Goal: Book appointment/travel/reservation

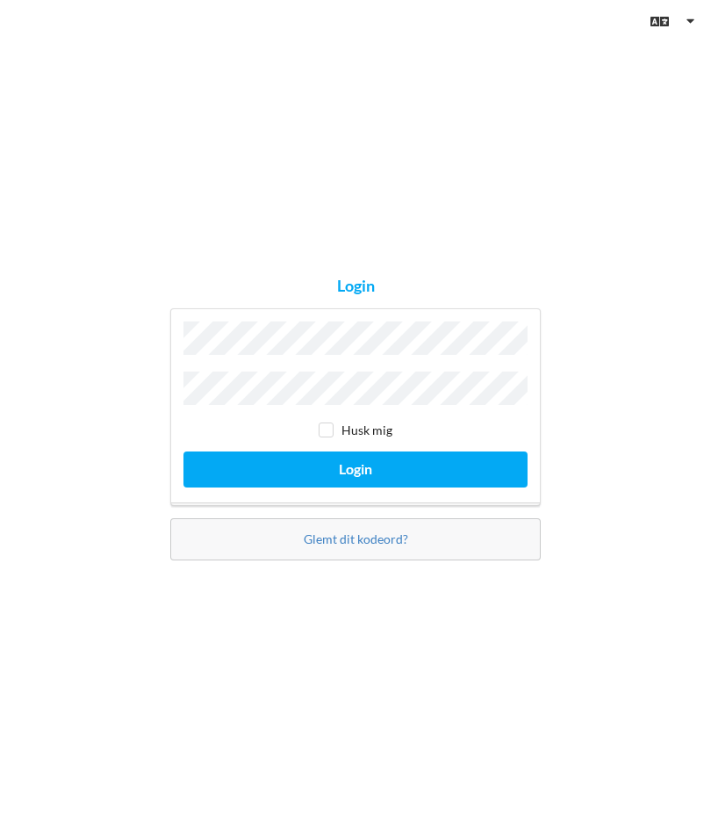
click at [392, 469] on button "Login" at bounding box center [356, 469] width 344 height 36
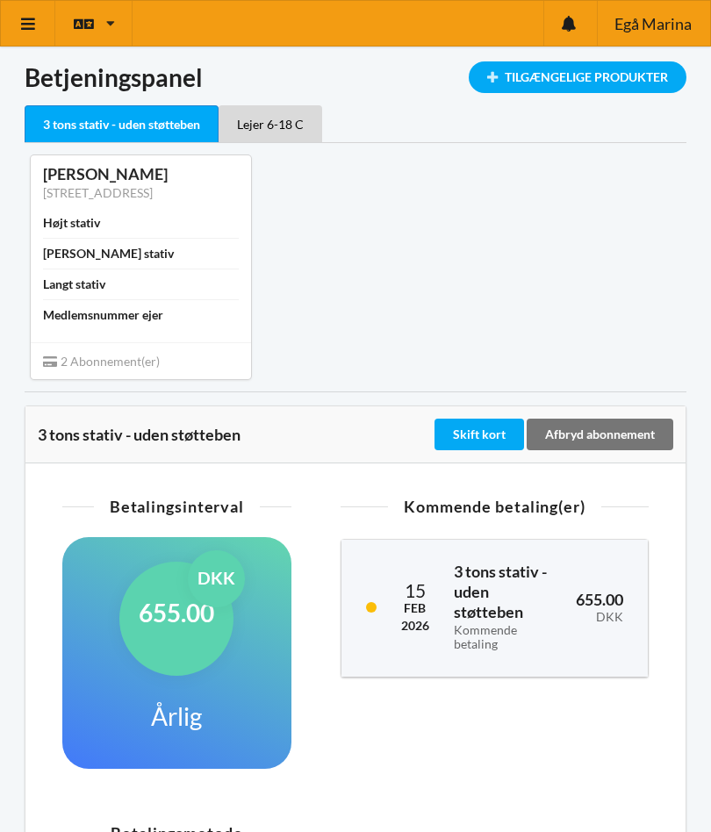
click at [42, 16] on link at bounding box center [28, 23] width 54 height 45
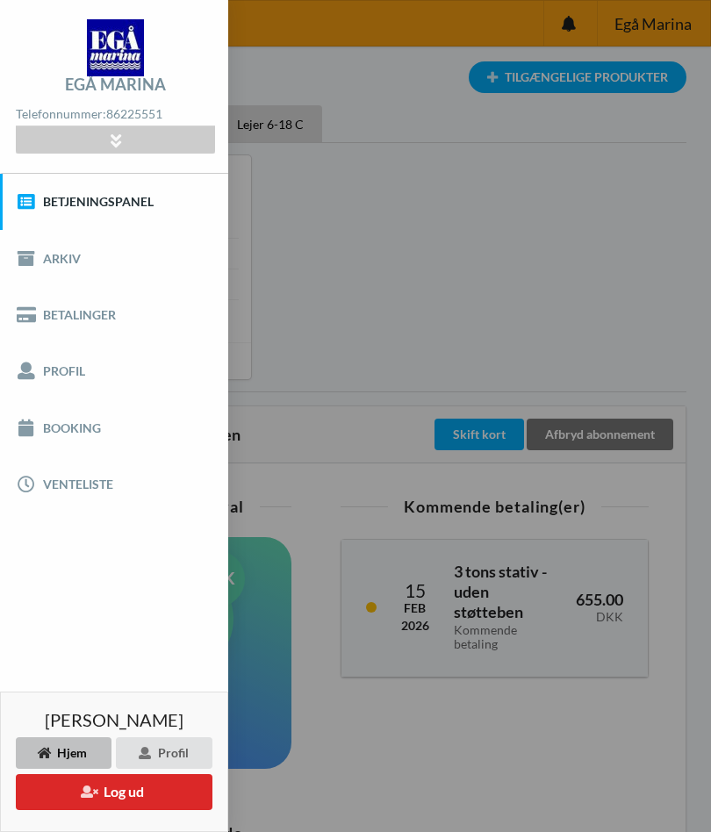
click at [85, 439] on link "Booking" at bounding box center [114, 427] width 228 height 56
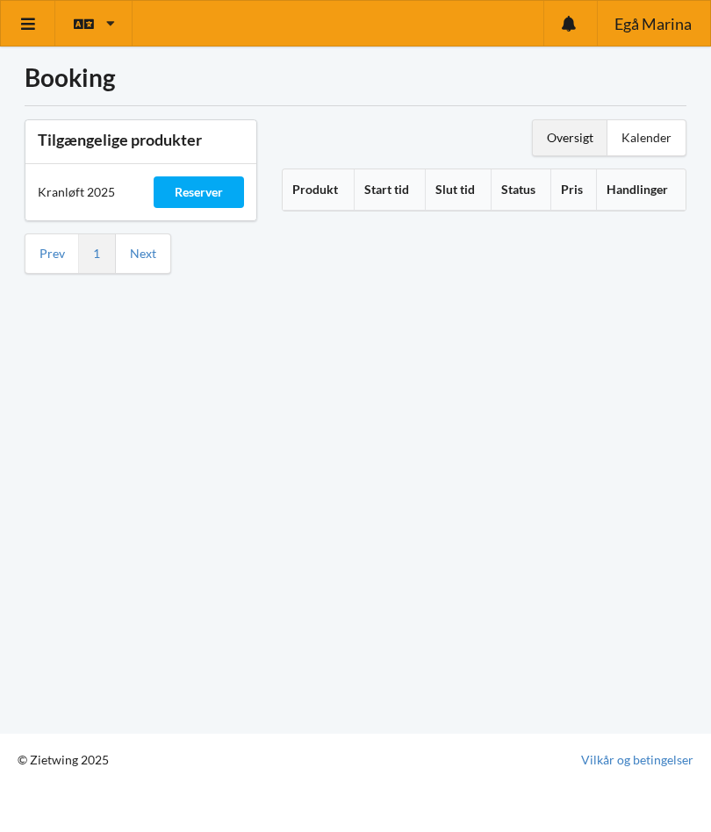
click at [191, 203] on div "Reserver" at bounding box center [199, 192] width 91 height 32
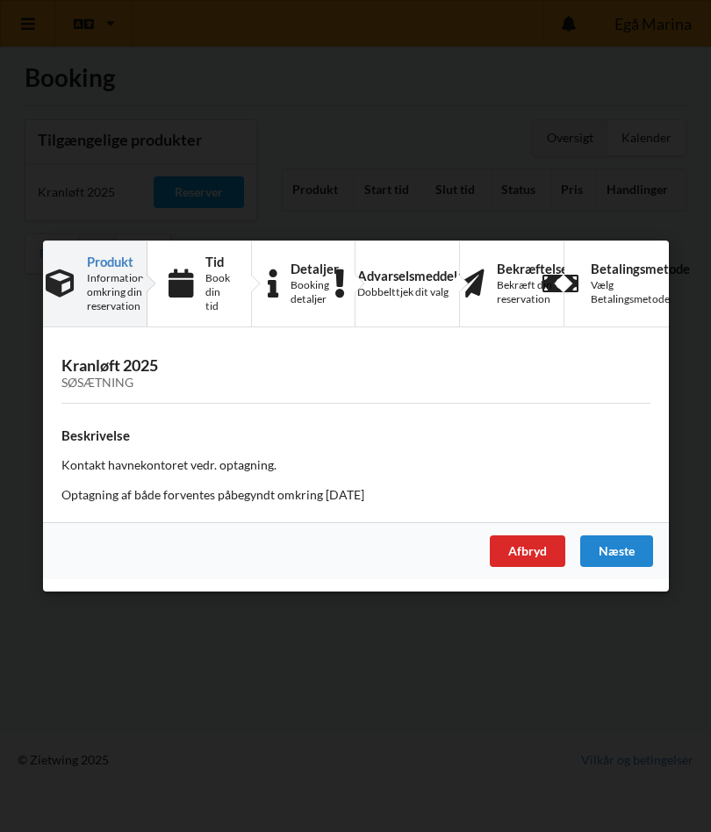
click at [536, 554] on div "Afbryd" at bounding box center [528, 552] width 76 height 32
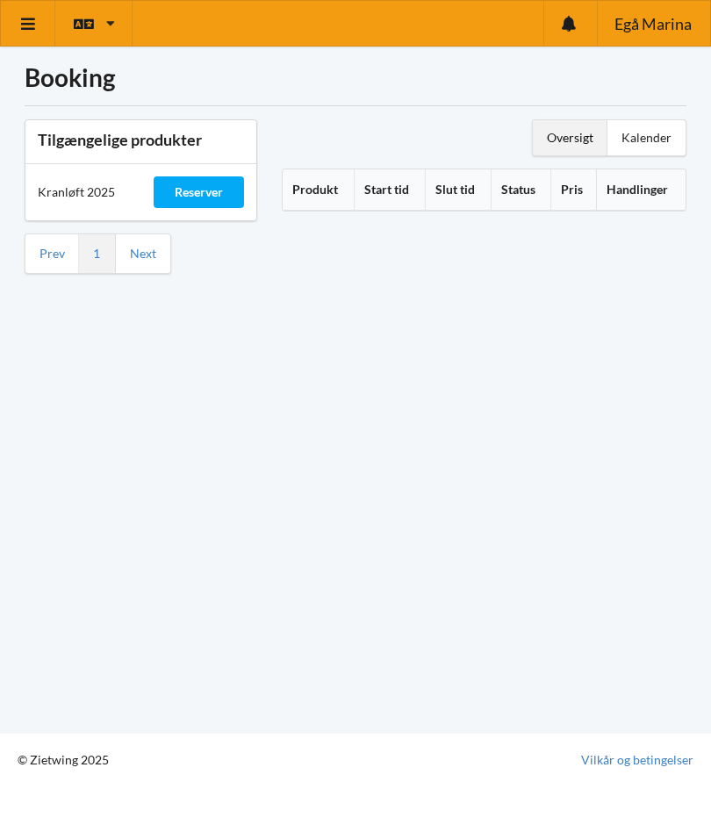
click at [221, 200] on div "Reserver" at bounding box center [199, 192] width 91 height 32
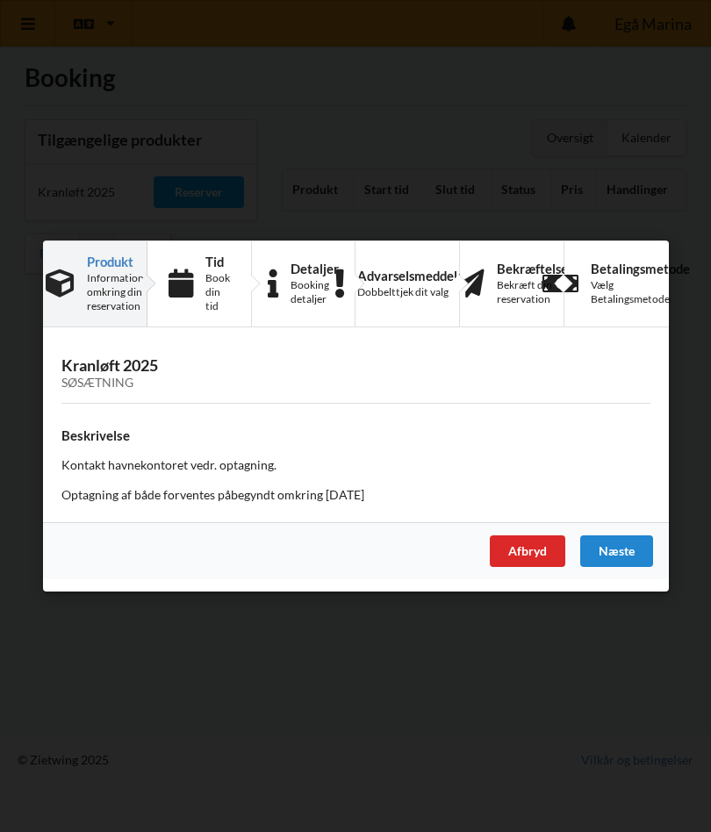
click at [620, 549] on div "Næste" at bounding box center [616, 552] width 73 height 32
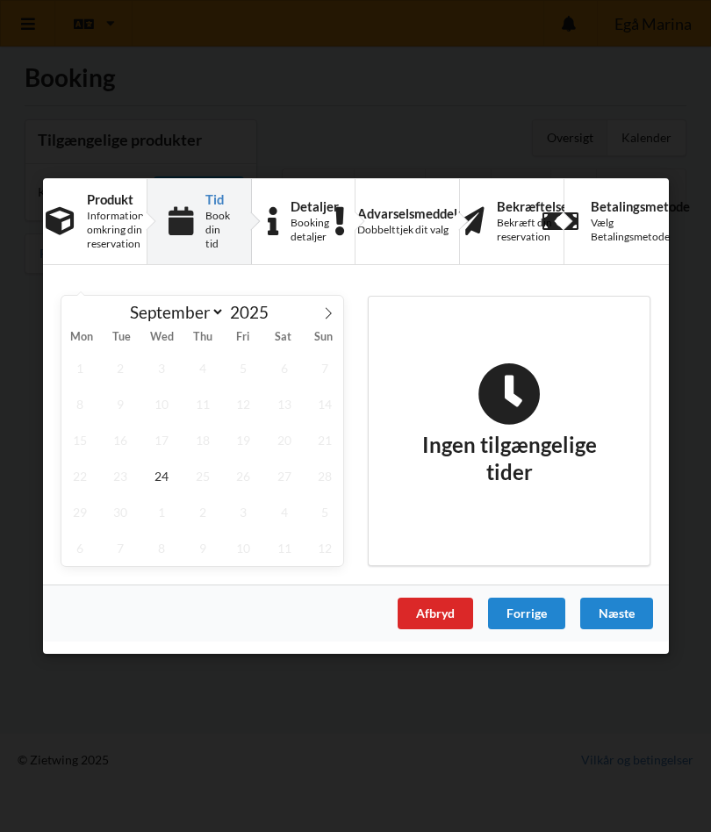
click at [624, 613] on div "Næste" at bounding box center [616, 614] width 73 height 32
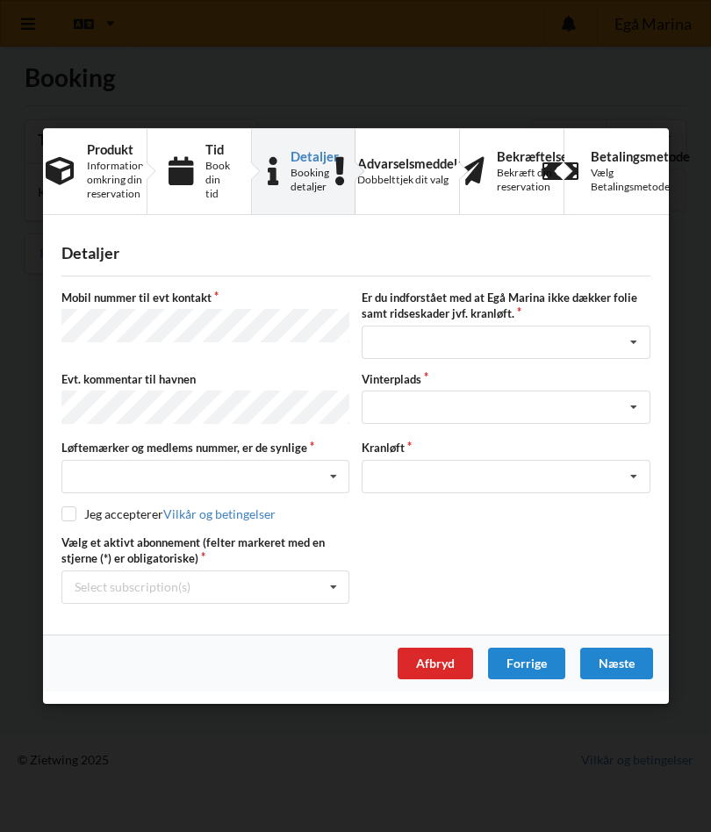
click at [628, 668] on div "Næste" at bounding box center [616, 664] width 73 height 32
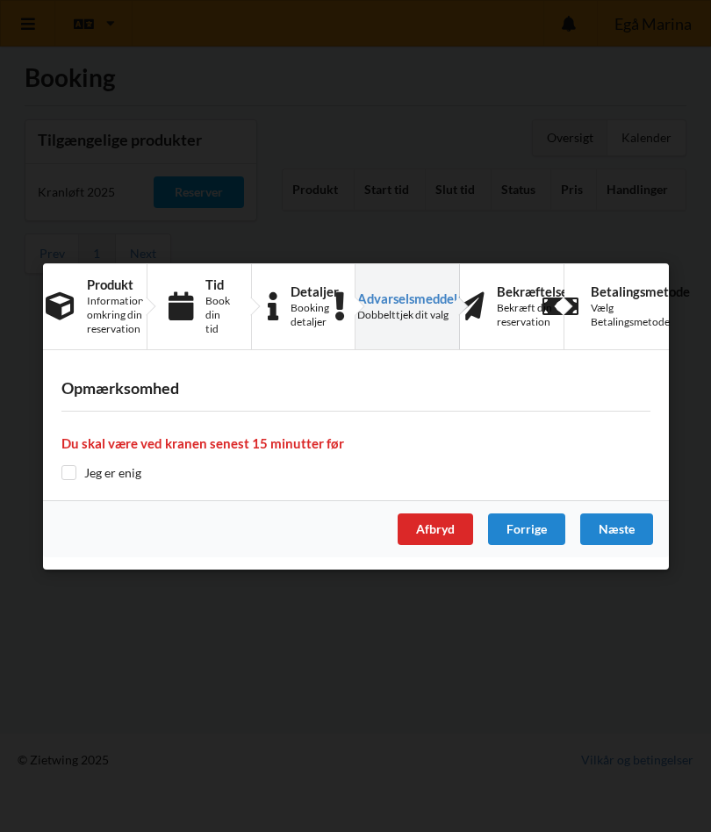
click at [537, 533] on div "Forrige" at bounding box center [526, 530] width 77 height 32
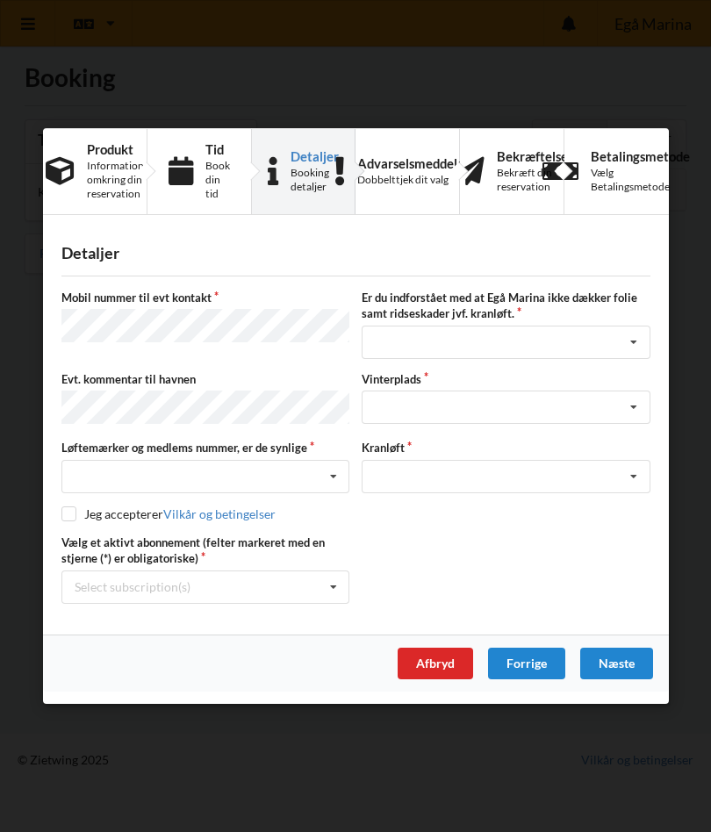
click at [533, 673] on div "Forrige" at bounding box center [526, 664] width 77 height 32
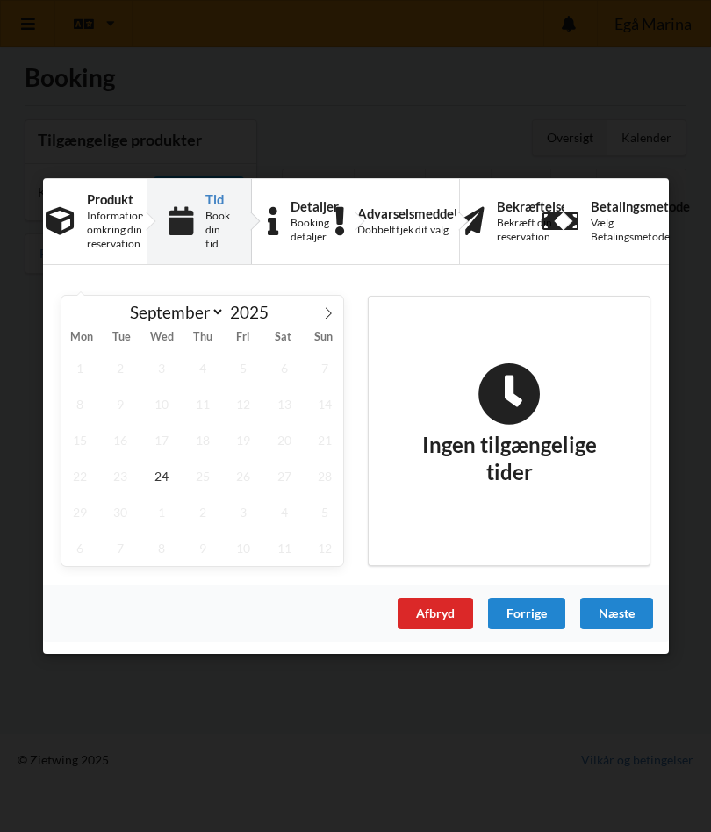
click at [328, 318] on icon at bounding box center [328, 313] width 12 height 12
click at [322, 316] on icon at bounding box center [328, 313] width 12 height 12
click at [76, 317] on icon at bounding box center [76, 312] width 6 height 11
select select "9"
click at [127, 473] on span "21" at bounding box center [120, 476] width 37 height 36
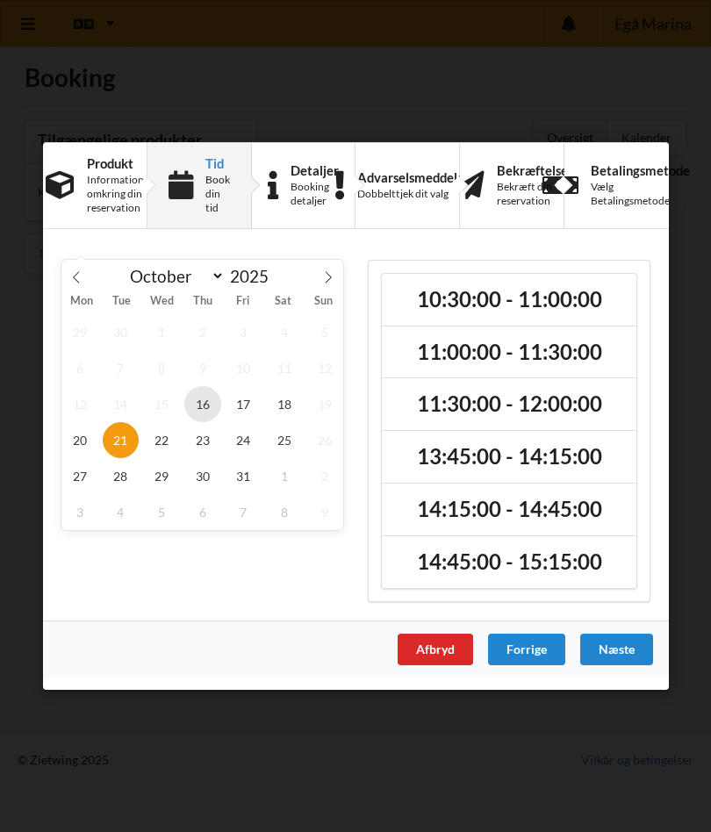
click at [191, 414] on span "16" at bounding box center [202, 404] width 37 height 36
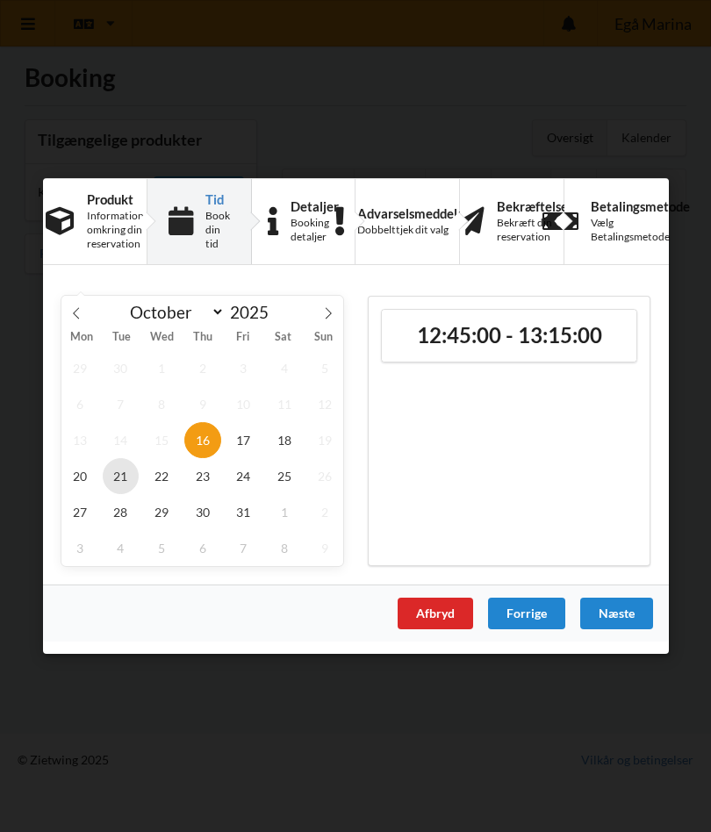
click at [126, 479] on span "21" at bounding box center [120, 476] width 37 height 36
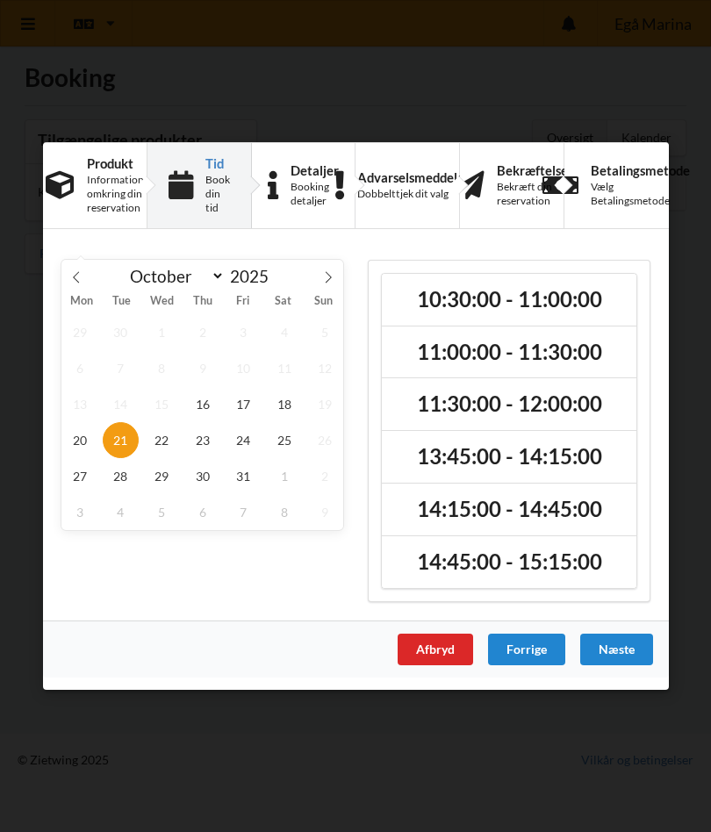
click at [575, 306] on h2 "10:30:00 - 11:00:00" at bounding box center [508, 299] width 229 height 27
click at [621, 651] on div "Næste" at bounding box center [616, 650] width 73 height 32
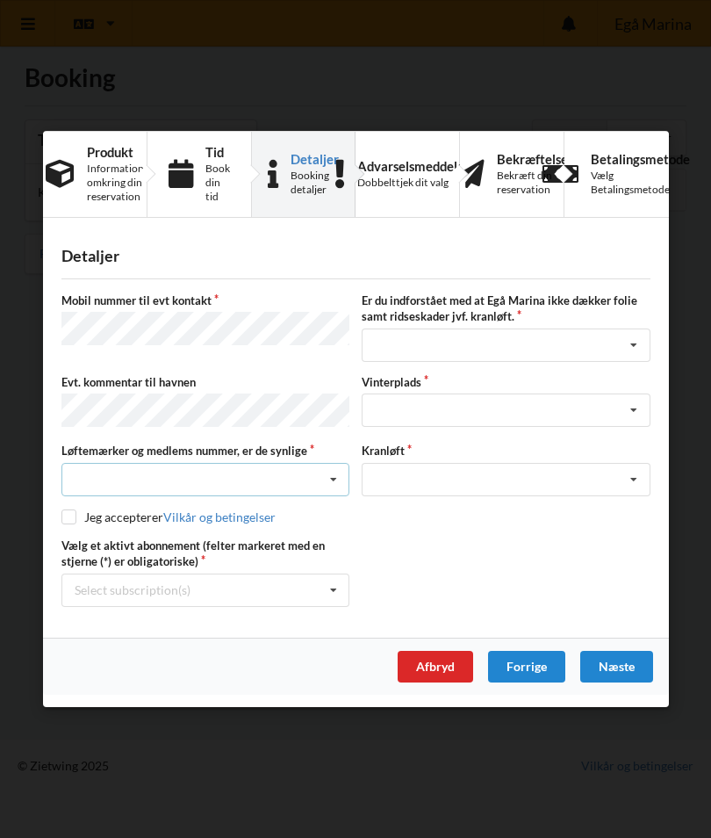
click at [323, 479] on icon at bounding box center [333, 480] width 26 height 32
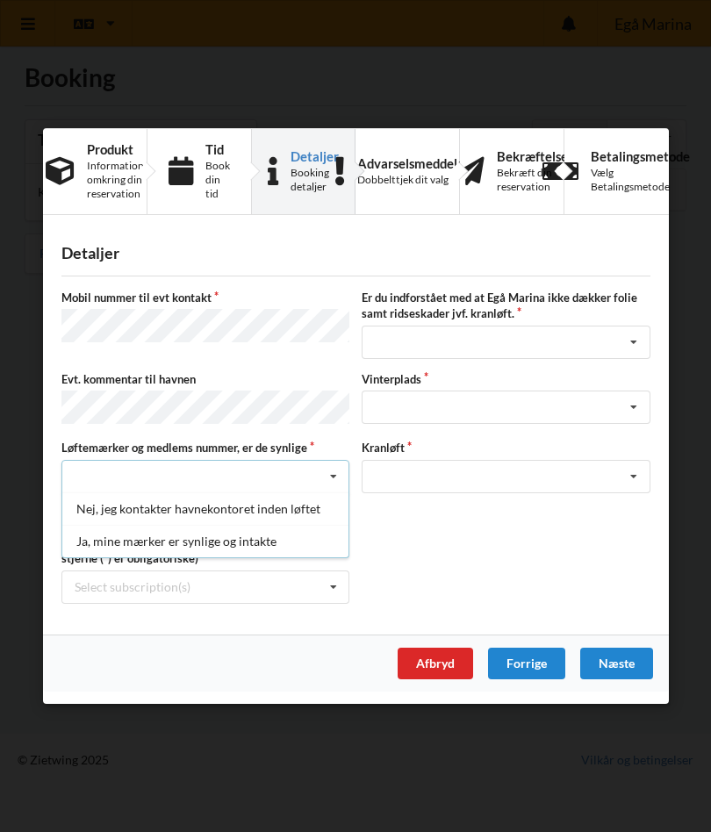
click at [247, 540] on div "Ja, mine mærker er synlige og intakte" at bounding box center [205, 541] width 286 height 32
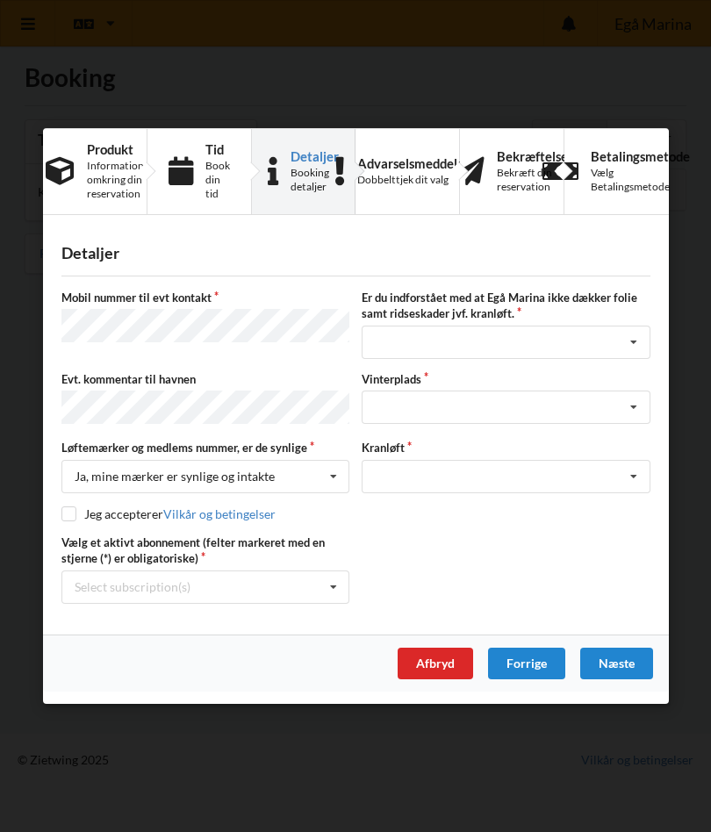
click at [69, 512] on input "checkbox" at bounding box center [68, 514] width 15 height 15
checkbox input "true"
click at [328, 586] on icon at bounding box center [333, 588] width 26 height 32
click at [125, 650] on div "* Lejer 6-18 C" at bounding box center [205, 652] width 286 height 32
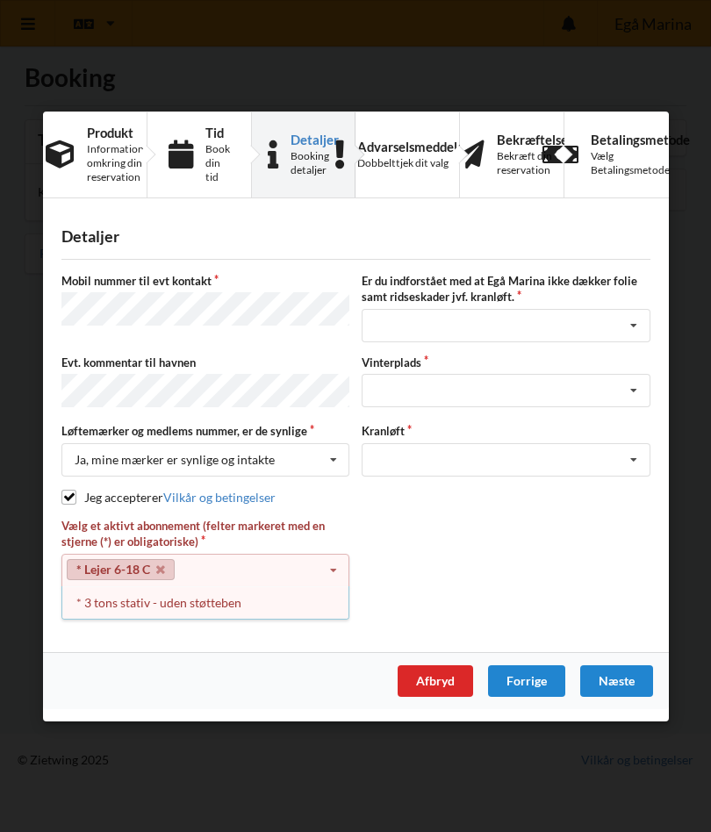
click at [198, 598] on div "* 3 tons stativ - uden støtteben" at bounding box center [205, 602] width 286 height 32
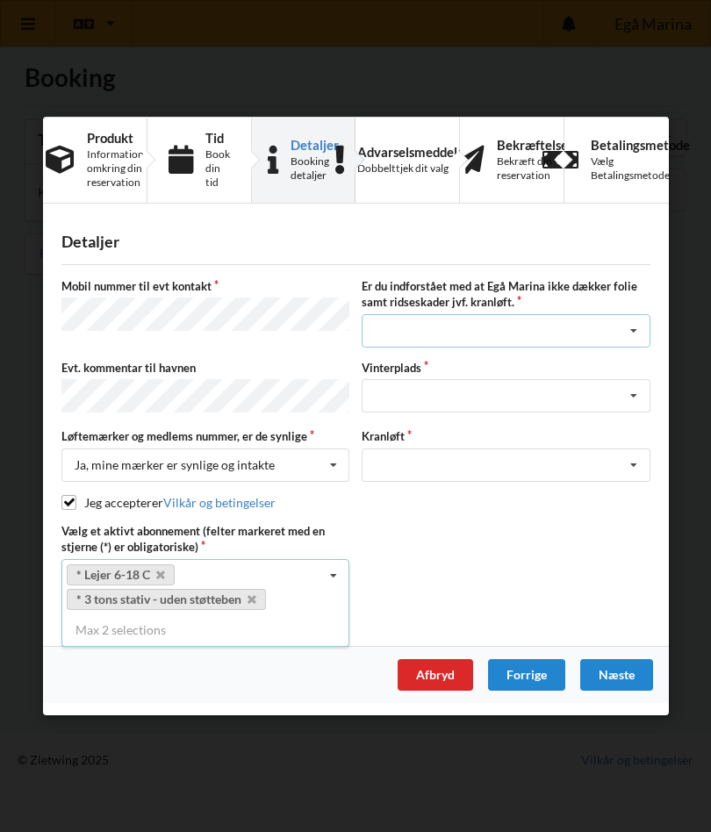
click at [634, 332] on icon at bounding box center [634, 331] width 26 height 32
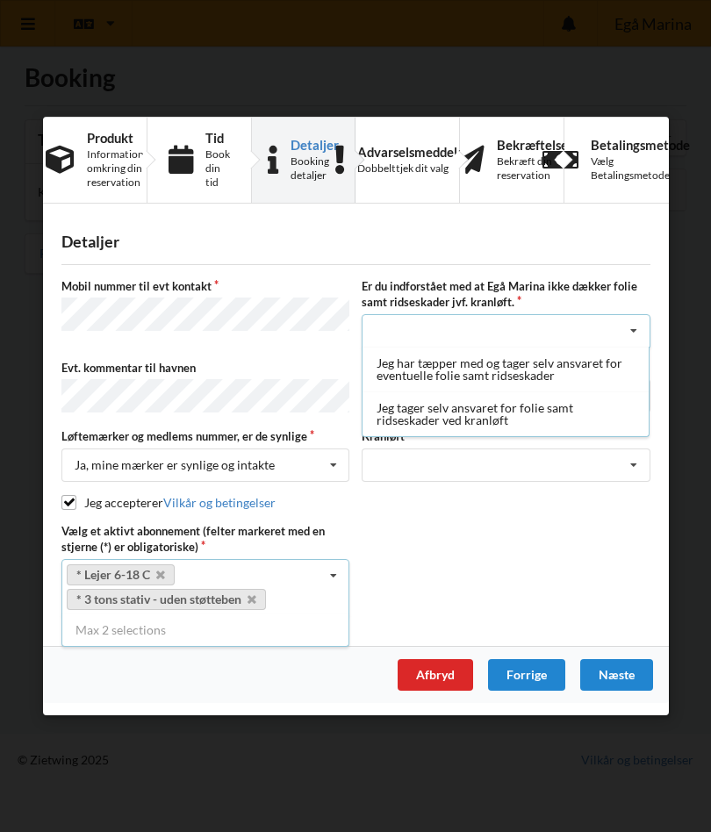
click at [528, 410] on div "Jeg tager selv ansvaret for folie samt ridseskader ved kranløft" at bounding box center [506, 414] width 286 height 45
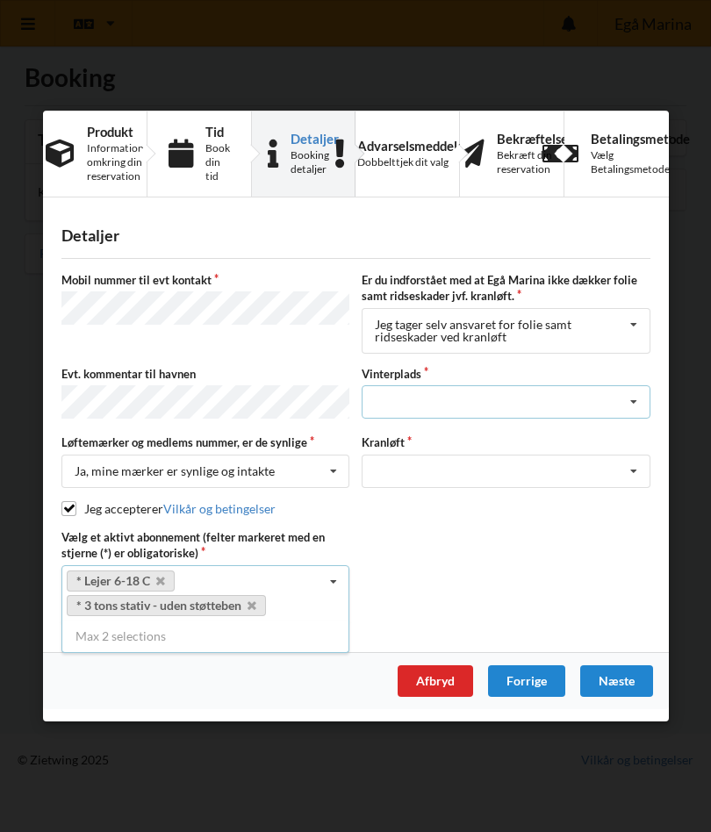
click at [637, 408] on icon at bounding box center [634, 402] width 26 height 32
click at [639, 401] on icon at bounding box center [634, 402] width 26 height 32
click at [639, 411] on icon at bounding box center [634, 402] width 26 height 32
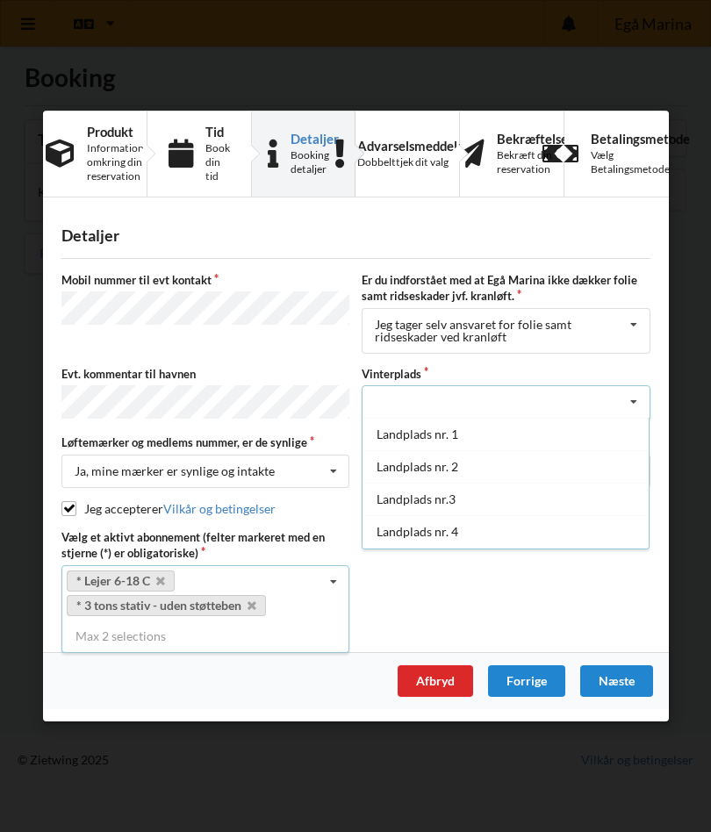
click at [448, 550] on div "Landplads nr. 1 Landplads nr. 2 Landplads nr.3 Landplads nr. 4 Landplads nr. 5 …" at bounding box center [506, 484] width 288 height 132
click at [429, 538] on div "Landplads nr. 4" at bounding box center [506, 531] width 286 height 32
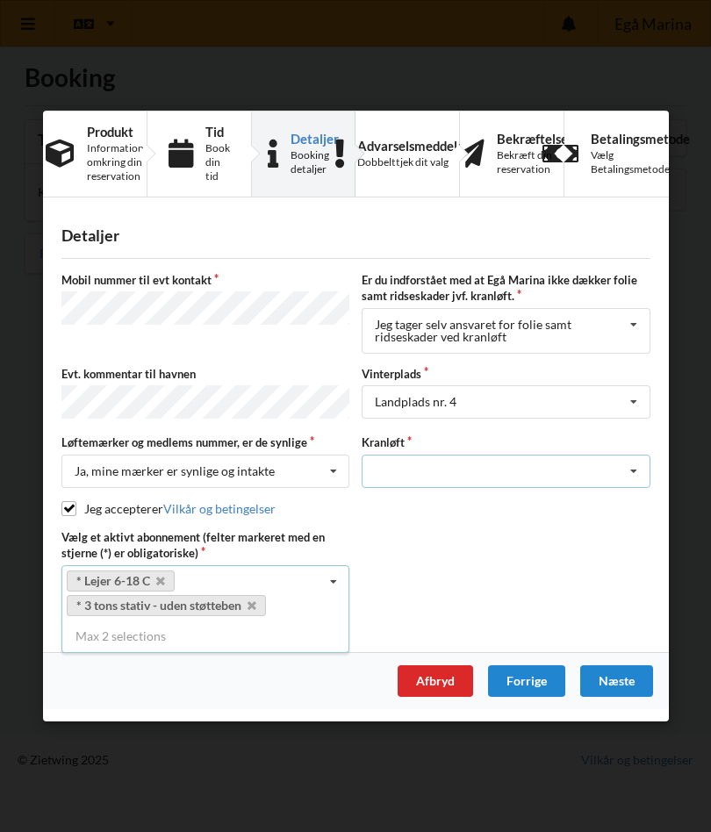
click at [637, 473] on icon at bounding box center [634, 472] width 26 height 32
click at [420, 499] on div "Optagning" at bounding box center [506, 503] width 286 height 32
click at [620, 678] on div "Næste" at bounding box center [616, 682] width 73 height 32
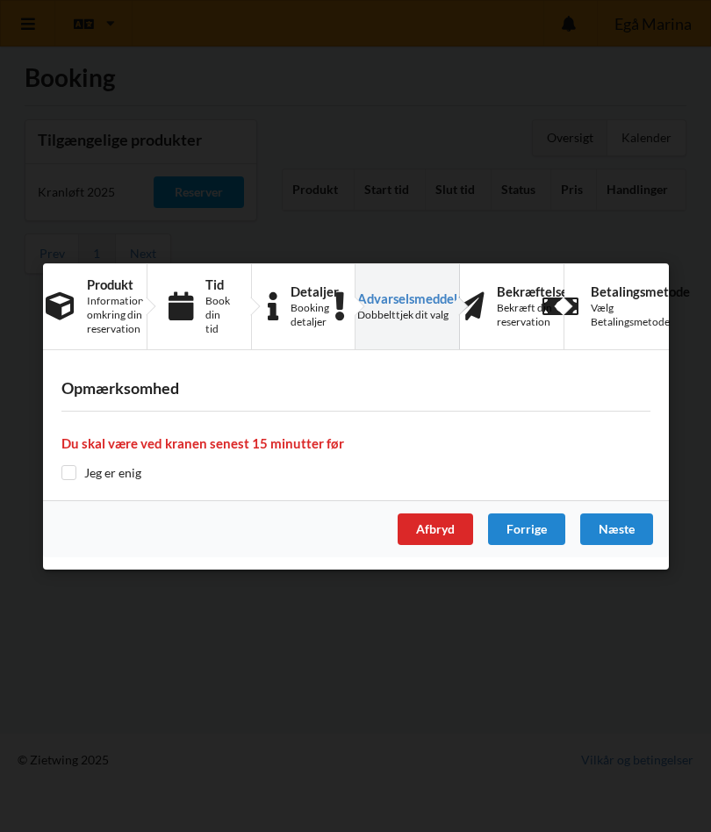
click at [70, 471] on input "checkbox" at bounding box center [68, 472] width 15 height 15
checkbox input "true"
click at [623, 532] on div "Næste" at bounding box center [616, 530] width 73 height 32
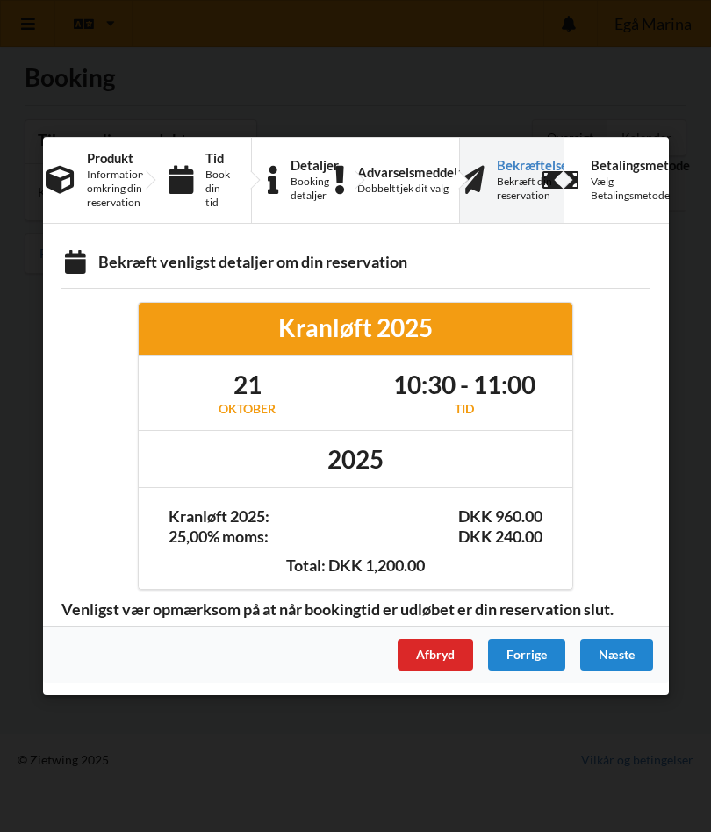
click at [628, 652] on div "Næste" at bounding box center [616, 655] width 73 height 32
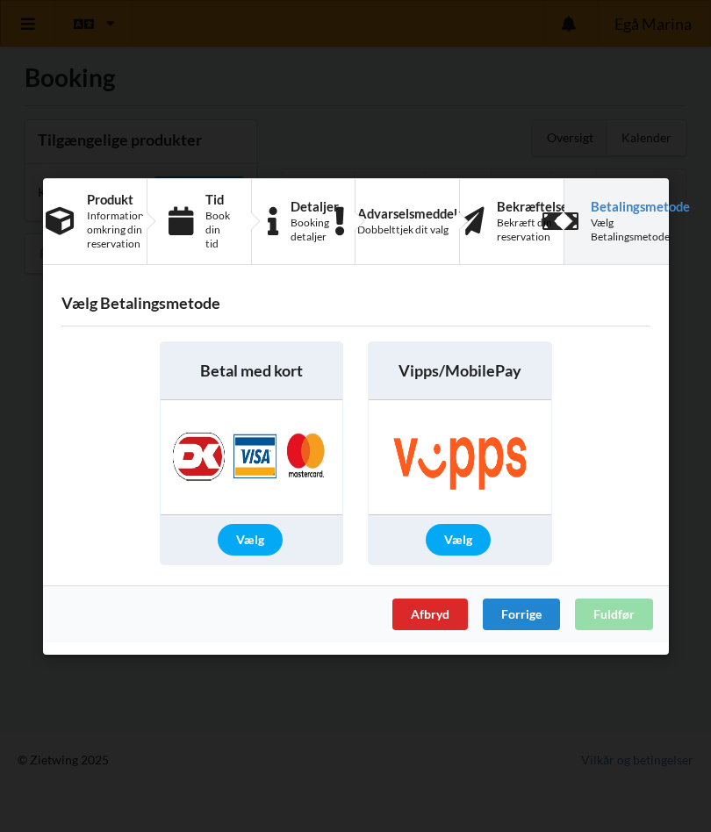
click at [256, 539] on div "Vælg" at bounding box center [249, 540] width 65 height 32
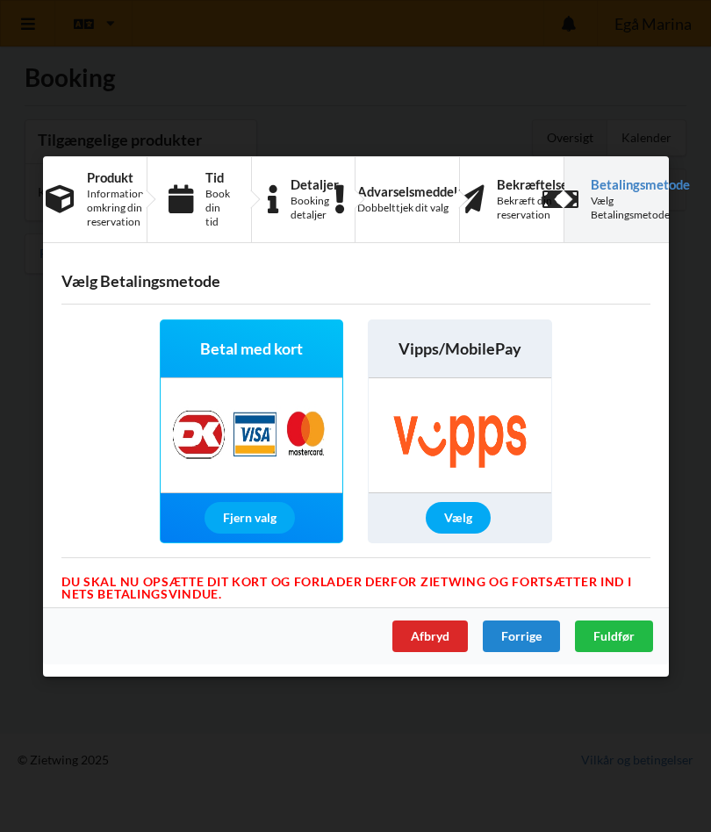
click at [624, 646] on div "Fuldfør" at bounding box center [614, 636] width 78 height 32
